Goal: Information Seeking & Learning: Learn about a topic

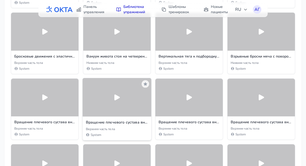
scroll to position [273, 0]
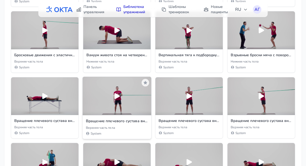
click at [115, 97] on icon at bounding box center [117, 96] width 6 height 6
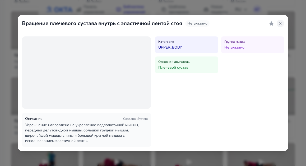
click at [282, 23] on icon at bounding box center [280, 23] width 4 height 4
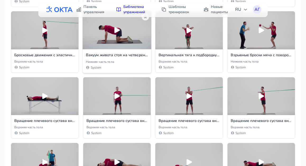
click at [121, 57] on h3 "Вакуум живота стоя на четвереньках" at bounding box center [117, 55] width 62 height 5
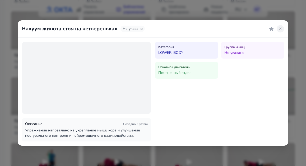
click at [280, 28] on icon at bounding box center [280, 29] width 4 height 4
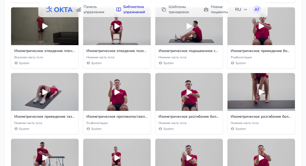
scroll to position [1695, 0]
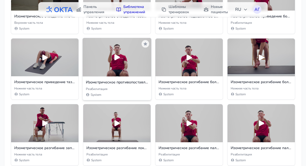
click at [117, 59] on icon at bounding box center [116, 57] width 9 height 9
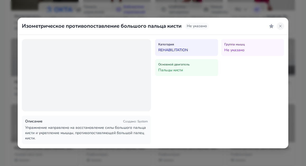
click at [280, 28] on icon at bounding box center [280, 26] width 4 height 4
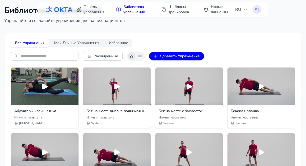
scroll to position [0, 0]
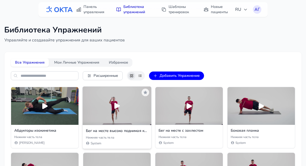
click at [113, 109] on icon at bounding box center [116, 106] width 9 height 9
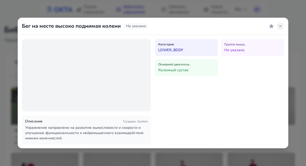
click at [281, 27] on icon at bounding box center [280, 26] width 4 height 4
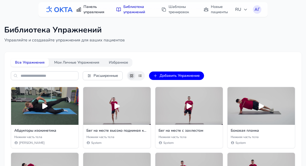
click at [97, 11] on link "Панель управления" at bounding box center [91, 9] width 36 height 15
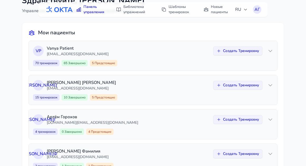
scroll to position [86, 0]
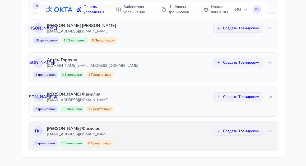
click at [115, 129] on p "Полина Фамилия" at bounding box center [128, 128] width 163 height 6
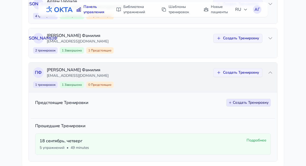
scroll to position [155, 0]
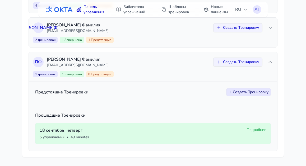
click at [253, 129] on span "Подробнее" at bounding box center [256, 129] width 20 height 5
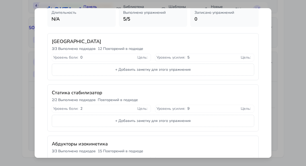
scroll to position [0, 0]
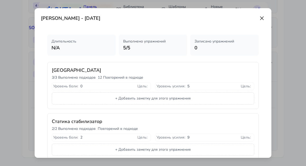
click at [262, 17] on icon at bounding box center [261, 18] width 6 height 6
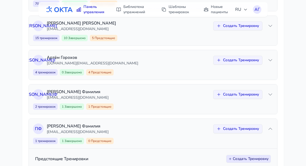
scroll to position [94, 0]
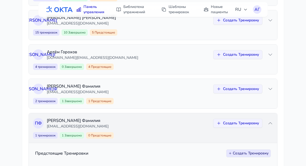
click at [127, 121] on p "Полина Фамилия" at bounding box center [128, 120] width 163 height 6
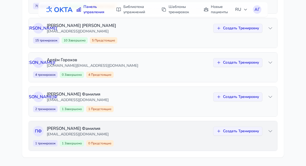
click at [124, 126] on p "Полина Фамилия" at bounding box center [128, 128] width 163 height 6
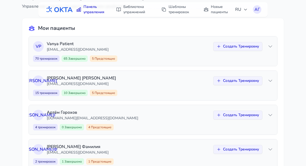
scroll to position [0, 0]
